Goal: Task Accomplishment & Management: Use online tool/utility

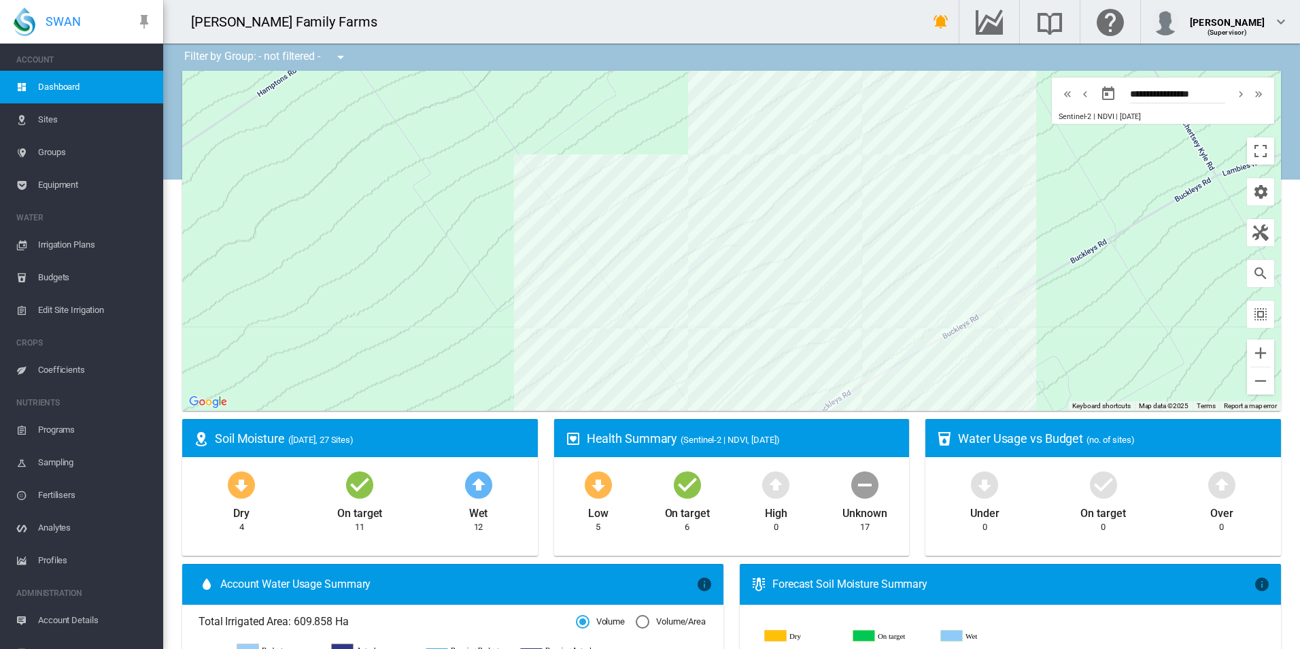
click at [93, 307] on span "Edit Site Irrigation" at bounding box center [95, 310] width 114 height 33
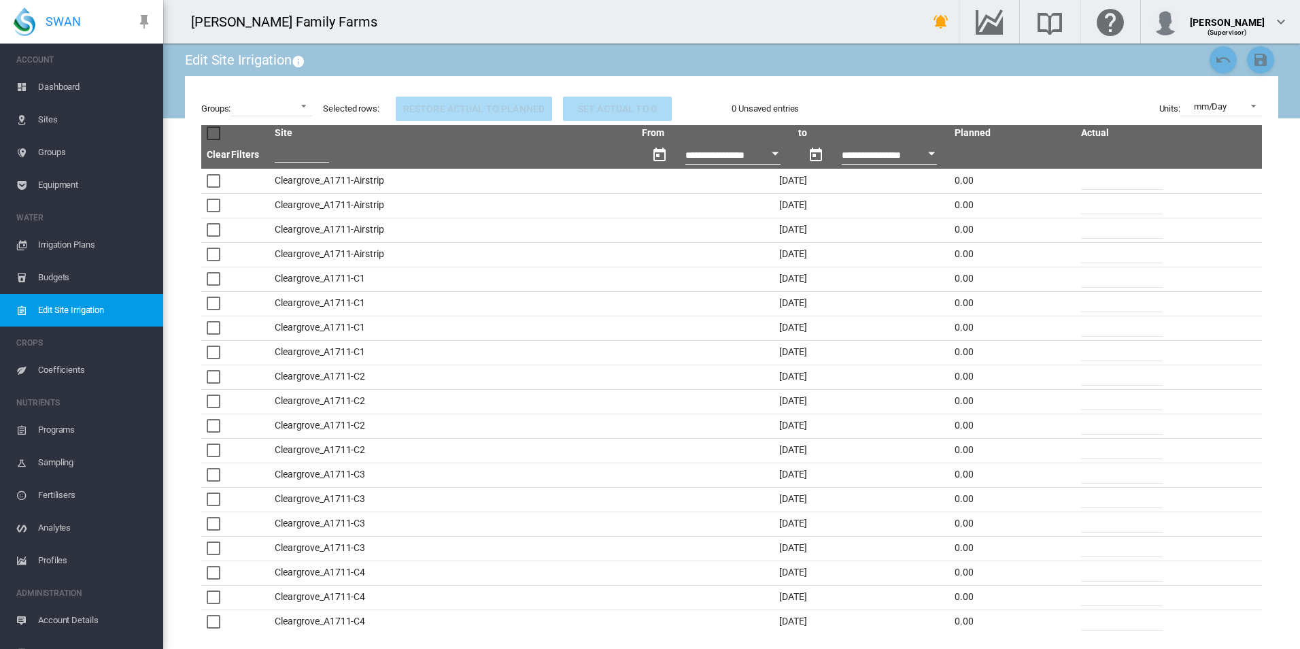
click at [298, 160] on input "text" at bounding box center [302, 152] width 54 height 20
type input "*"
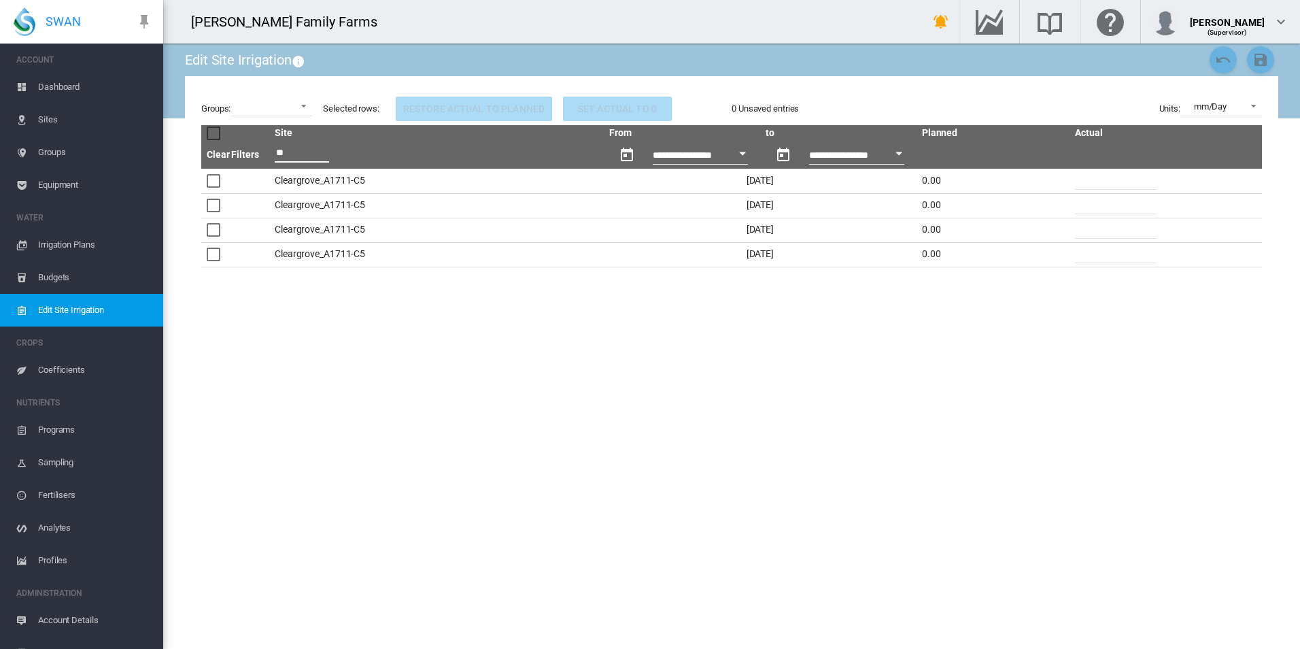
type input "**"
click at [1105, 261] on input "*" at bounding box center [1116, 253] width 82 height 20
drag, startPoint x: 1101, startPoint y: 256, endPoint x: 1040, endPoint y: 255, distance: 61.2
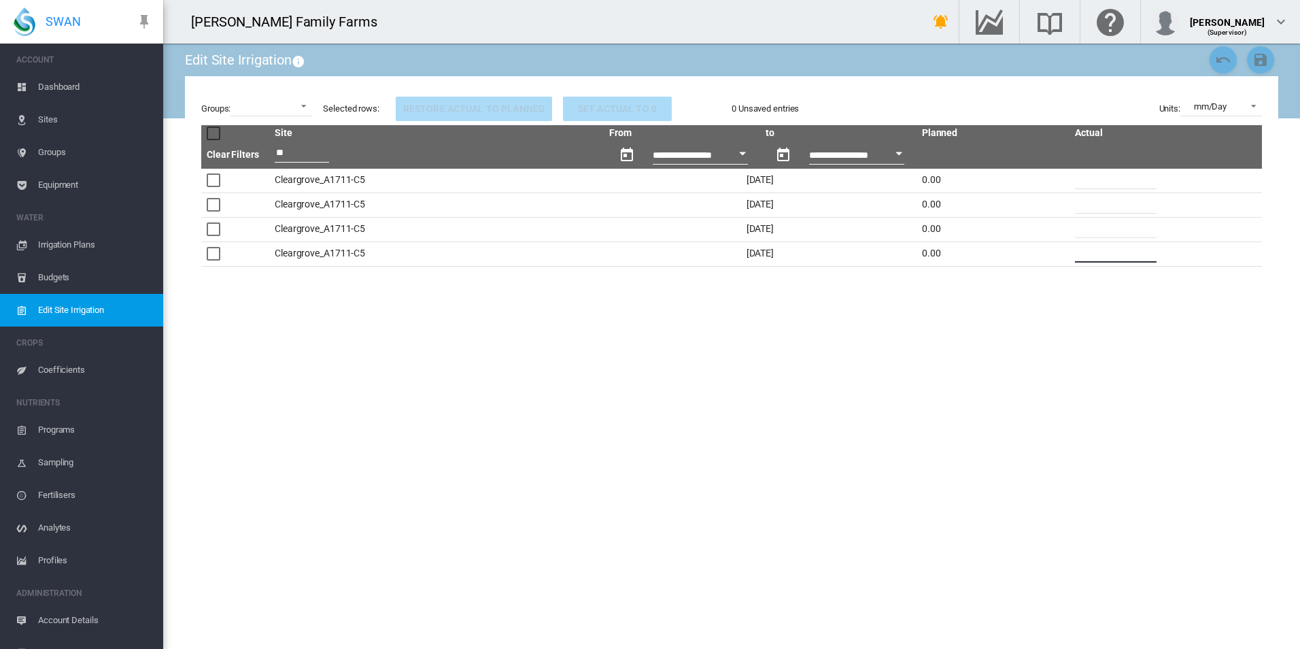
click at [1040, 255] on tr "Cleargrove_A1711-C5 [DATE] 0.00 *" at bounding box center [731, 253] width 1061 height 24
type input "*"
